Goal: Transaction & Acquisition: Purchase product/service

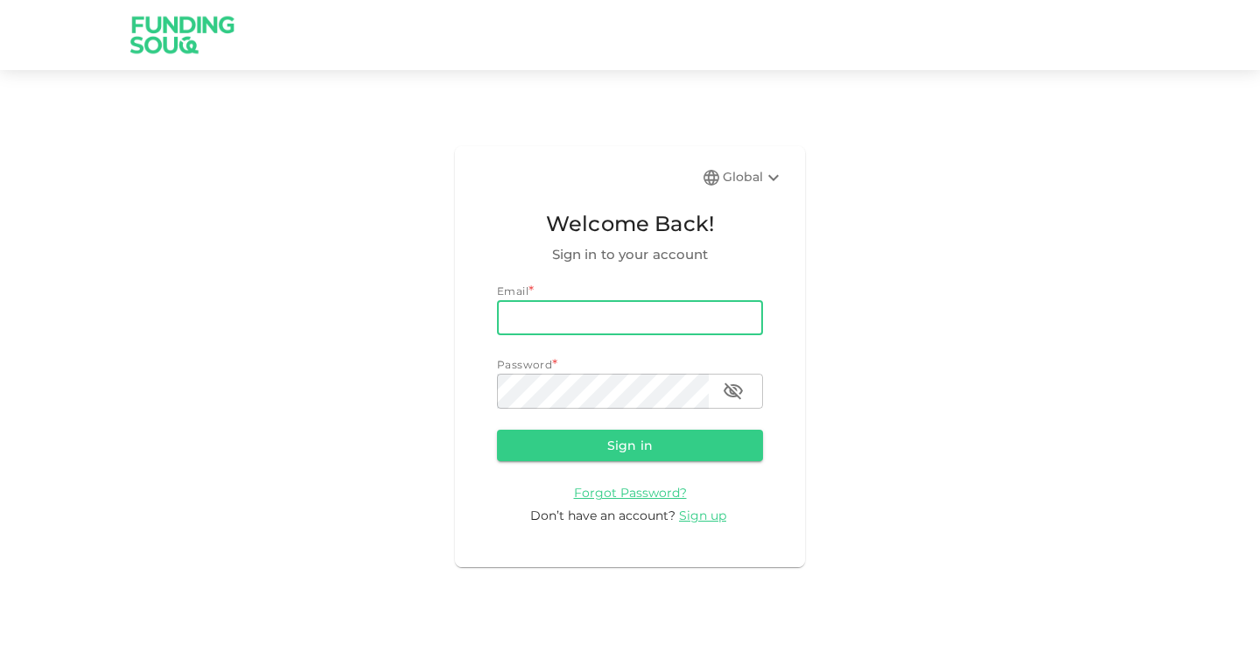
type input "[PERSON_NAME][EMAIL_ADDRESS][PERSON_NAME][DOMAIN_NAME]"
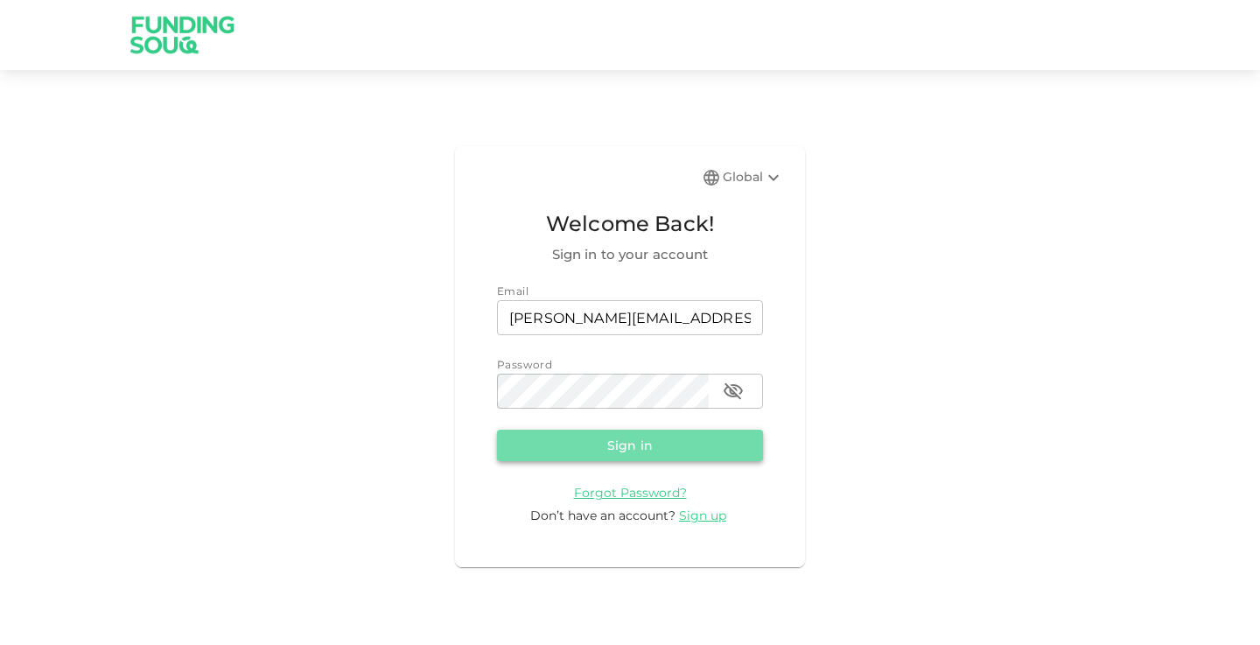
click at [648, 440] on button "Sign in" at bounding box center [630, 444] width 266 height 31
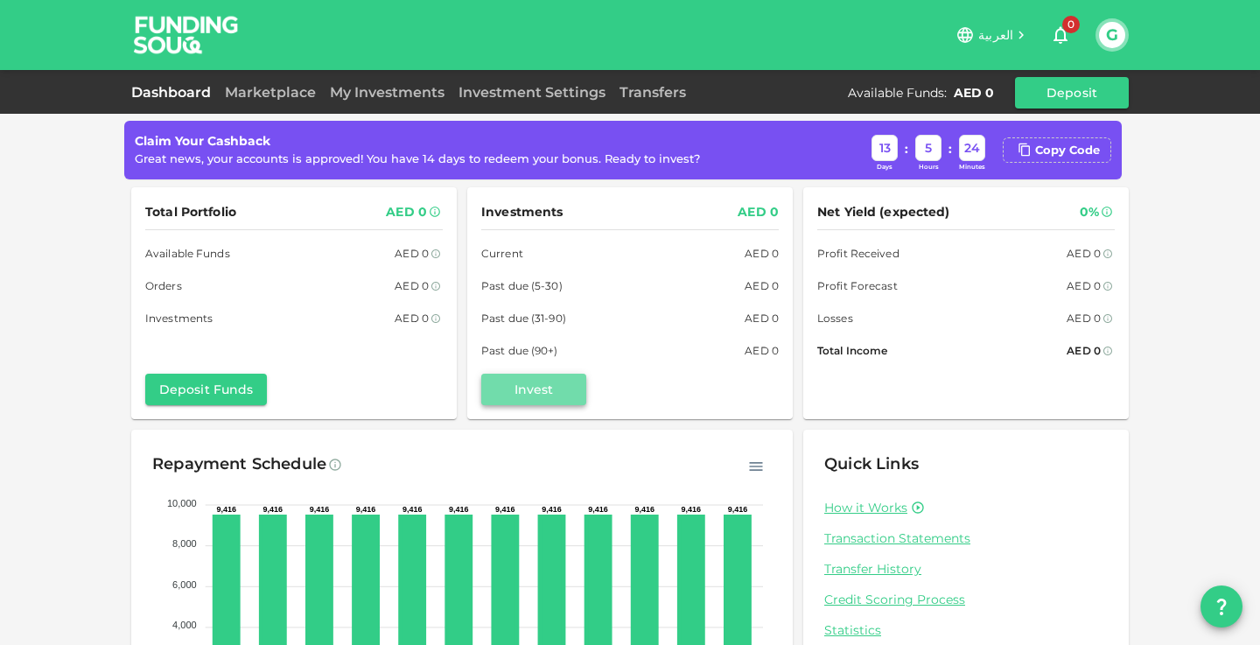
click at [534, 396] on button "Invest" at bounding box center [533, 388] width 105 height 31
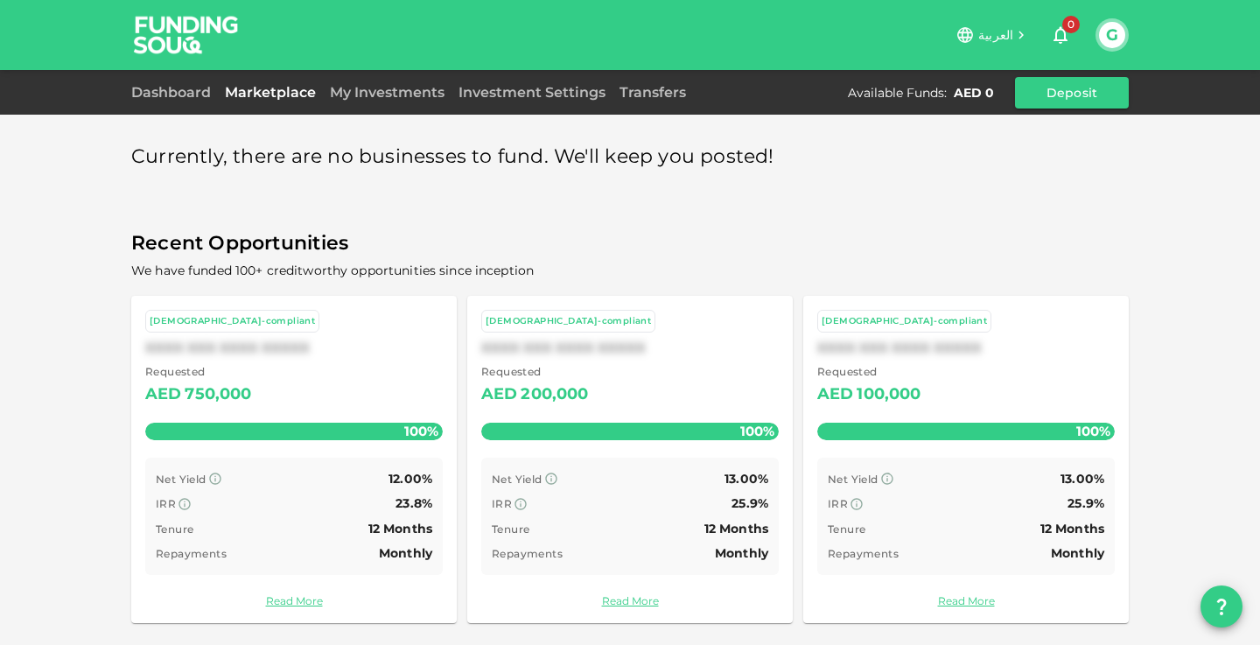
scroll to position [3, 0]
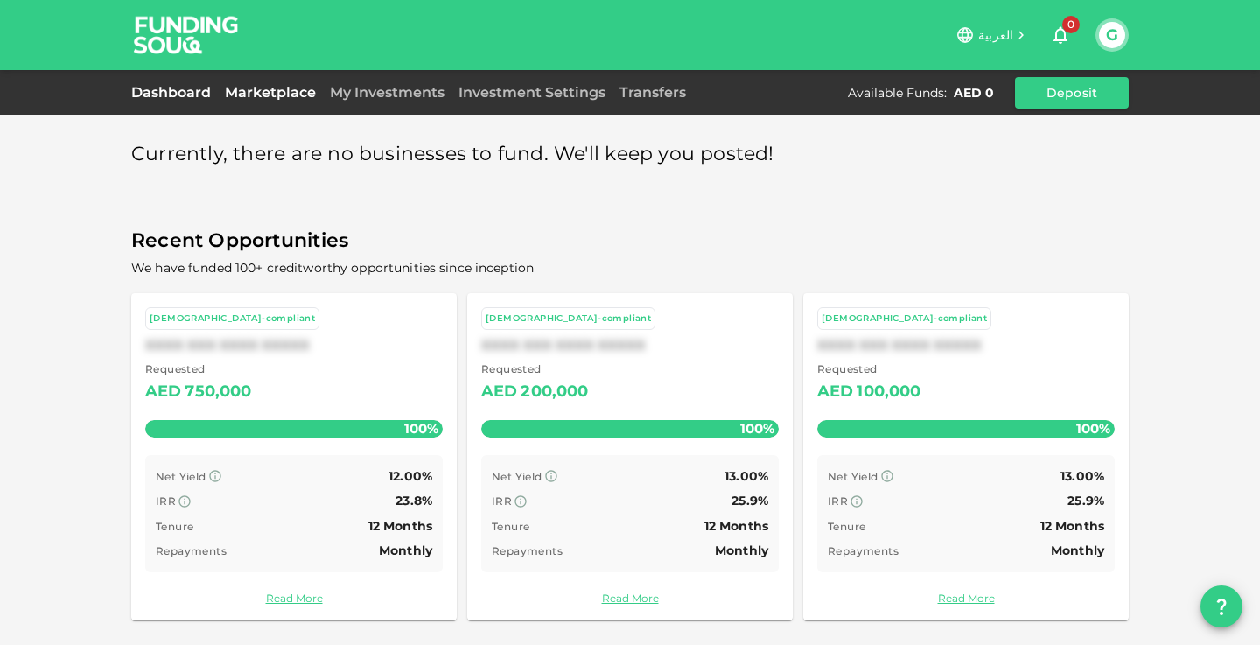
click at [164, 87] on link "Dashboard" at bounding box center [174, 92] width 87 height 17
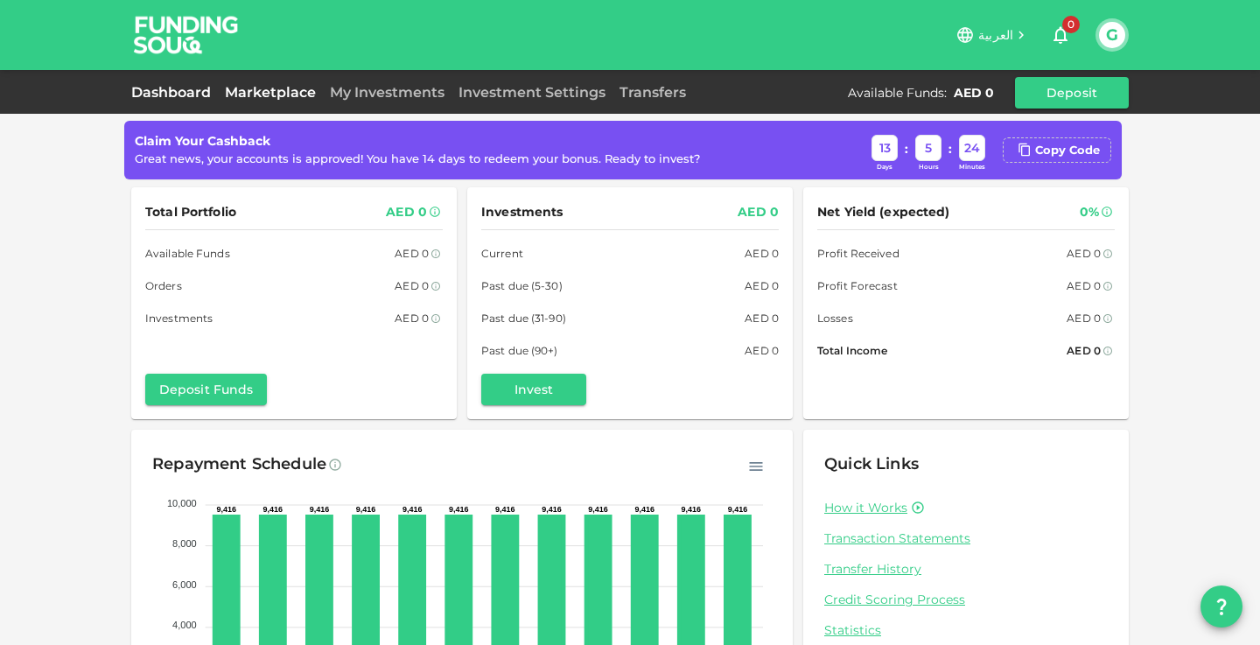
click at [269, 94] on link "Marketplace" at bounding box center [270, 92] width 105 height 17
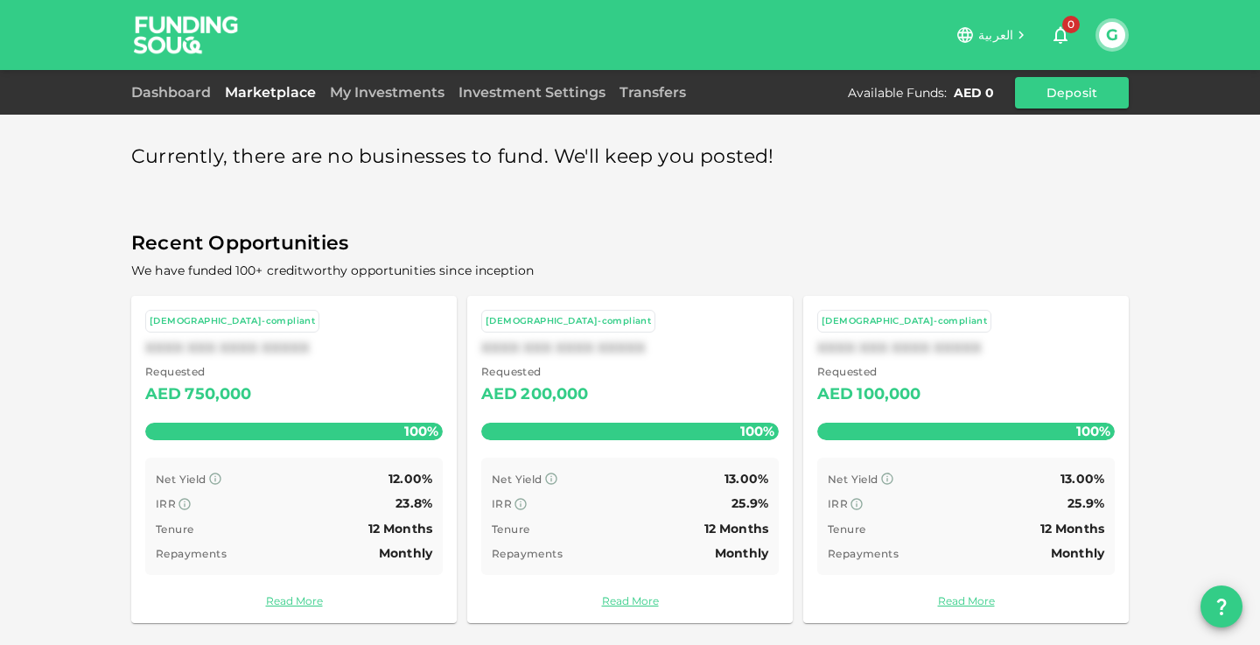
scroll to position [3, 0]
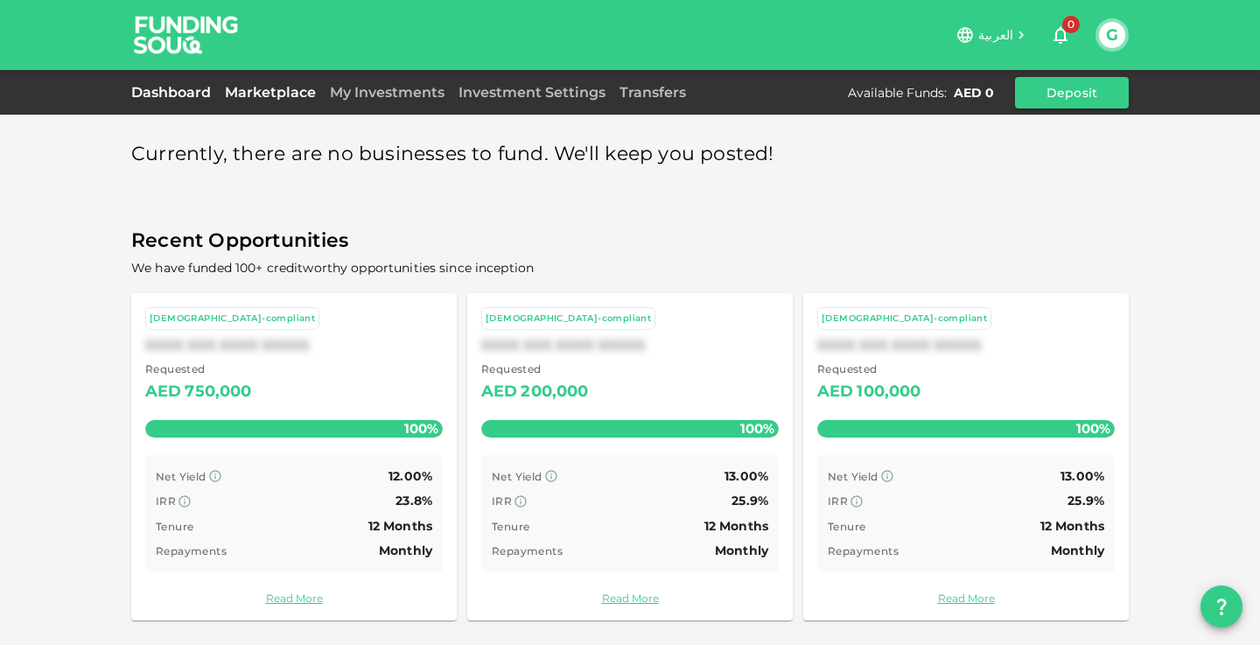
click at [166, 89] on link "Dashboard" at bounding box center [174, 92] width 87 height 17
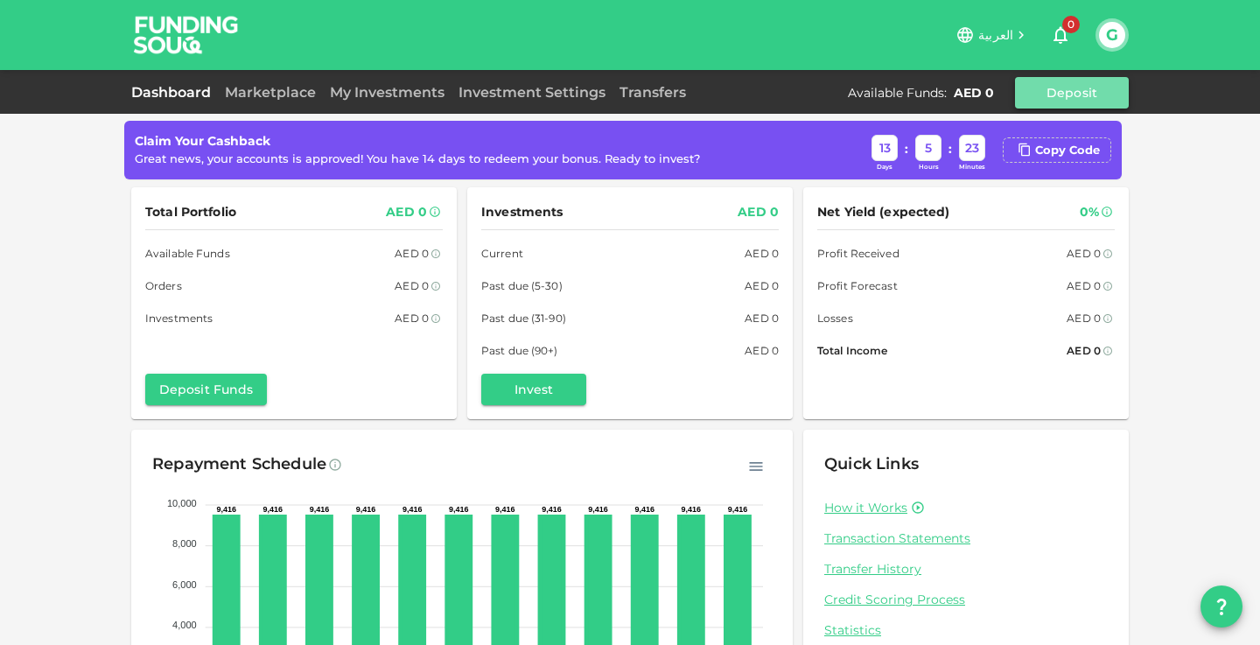
click at [1068, 92] on button "Deposit" at bounding box center [1072, 92] width 114 height 31
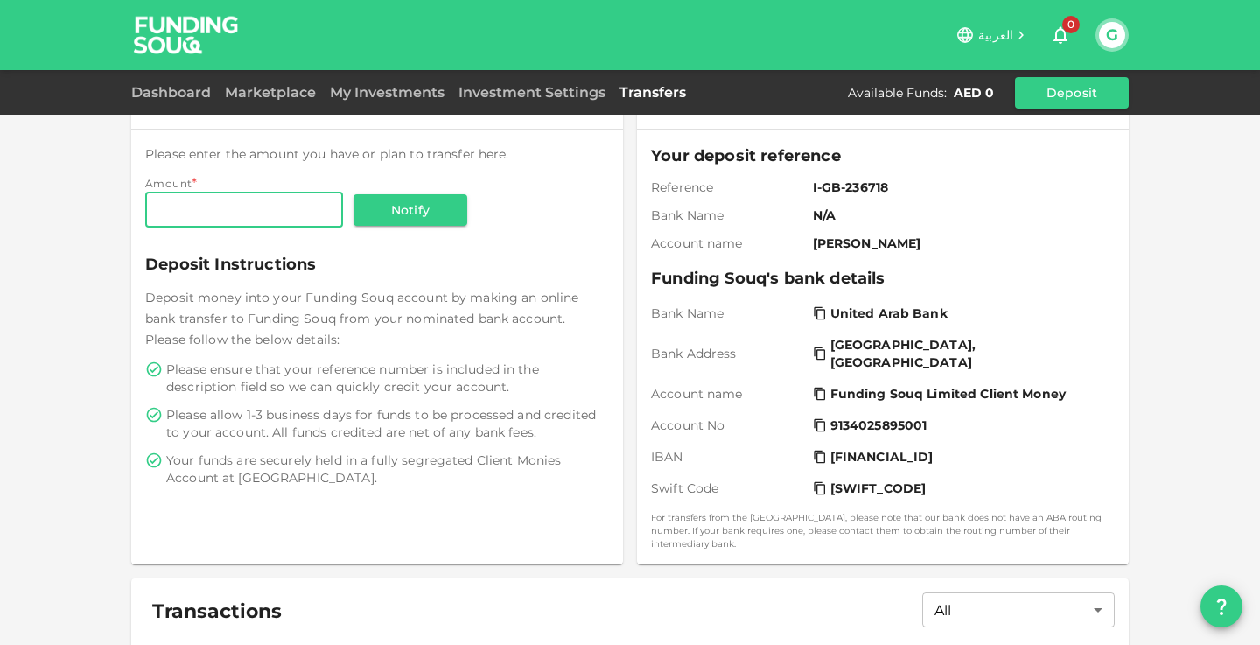
scroll to position [119, 0]
click at [178, 85] on link "Dashboard" at bounding box center [174, 92] width 87 height 17
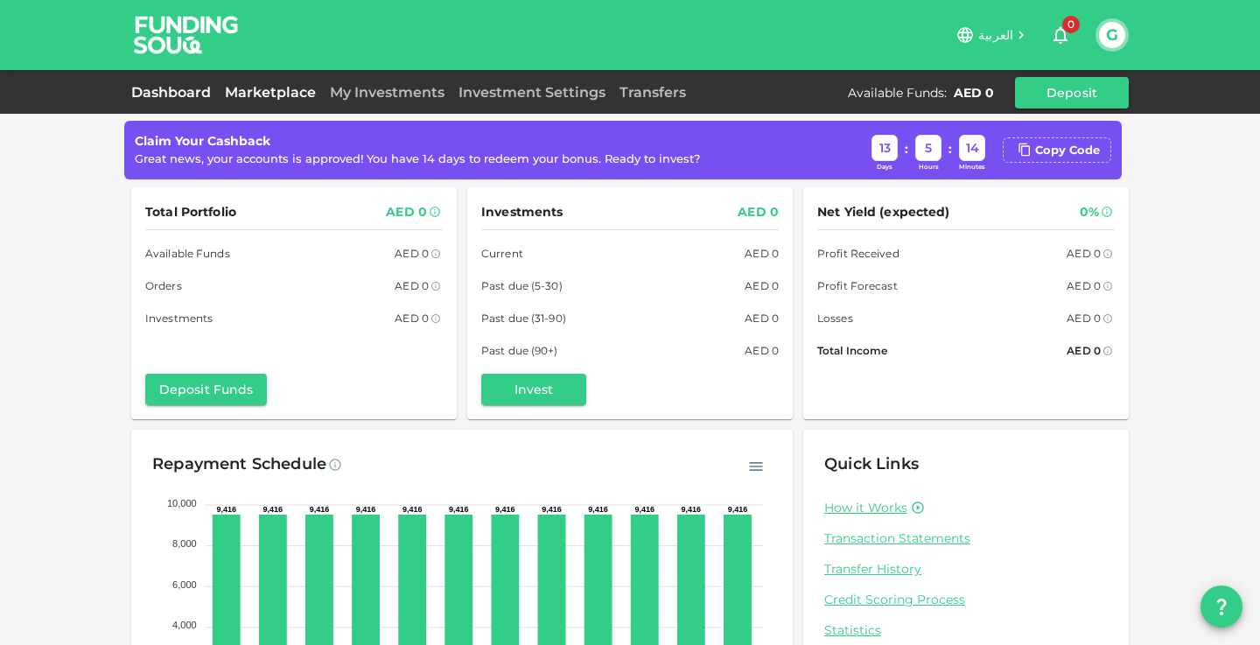
click at [290, 84] on link "Marketplace" at bounding box center [270, 92] width 105 height 17
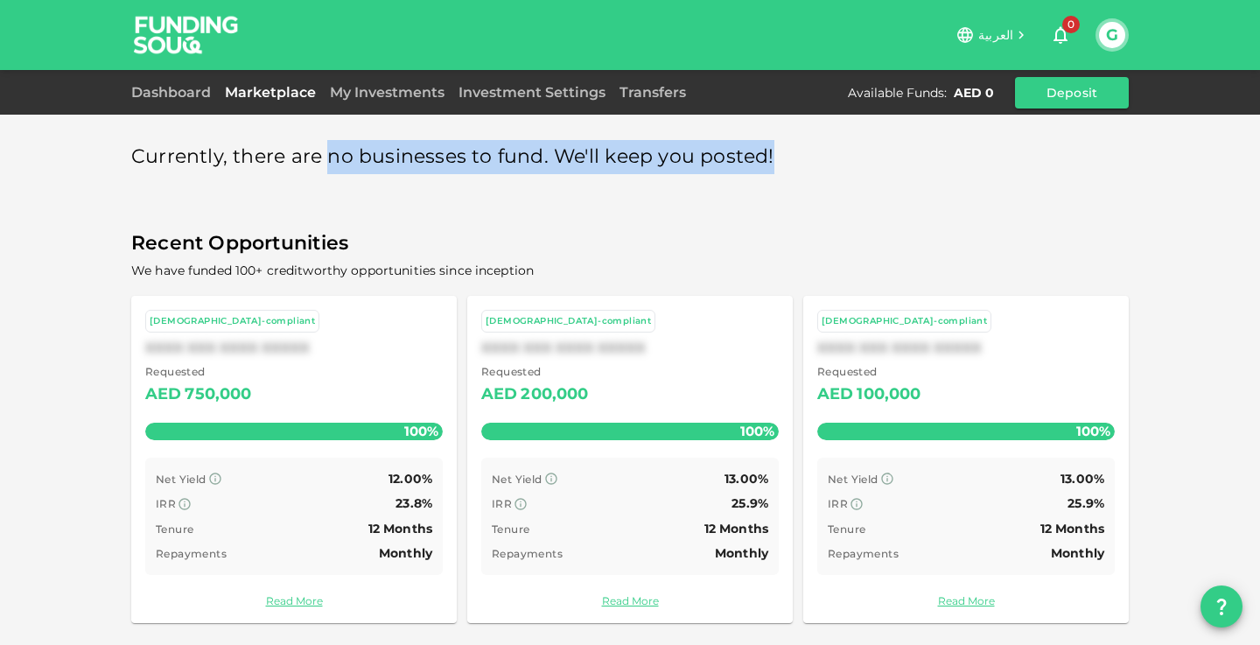
drag, startPoint x: 321, startPoint y: 159, endPoint x: 775, endPoint y: 171, distance: 454.1
click at [775, 171] on div "Currently, there are no businesses to fund. We'll keep you posted!" at bounding box center [629, 157] width 997 height 34
copy span "no businesses to fund. We'll keep you posted!"
